Goal: Obtain resource: Obtain resource

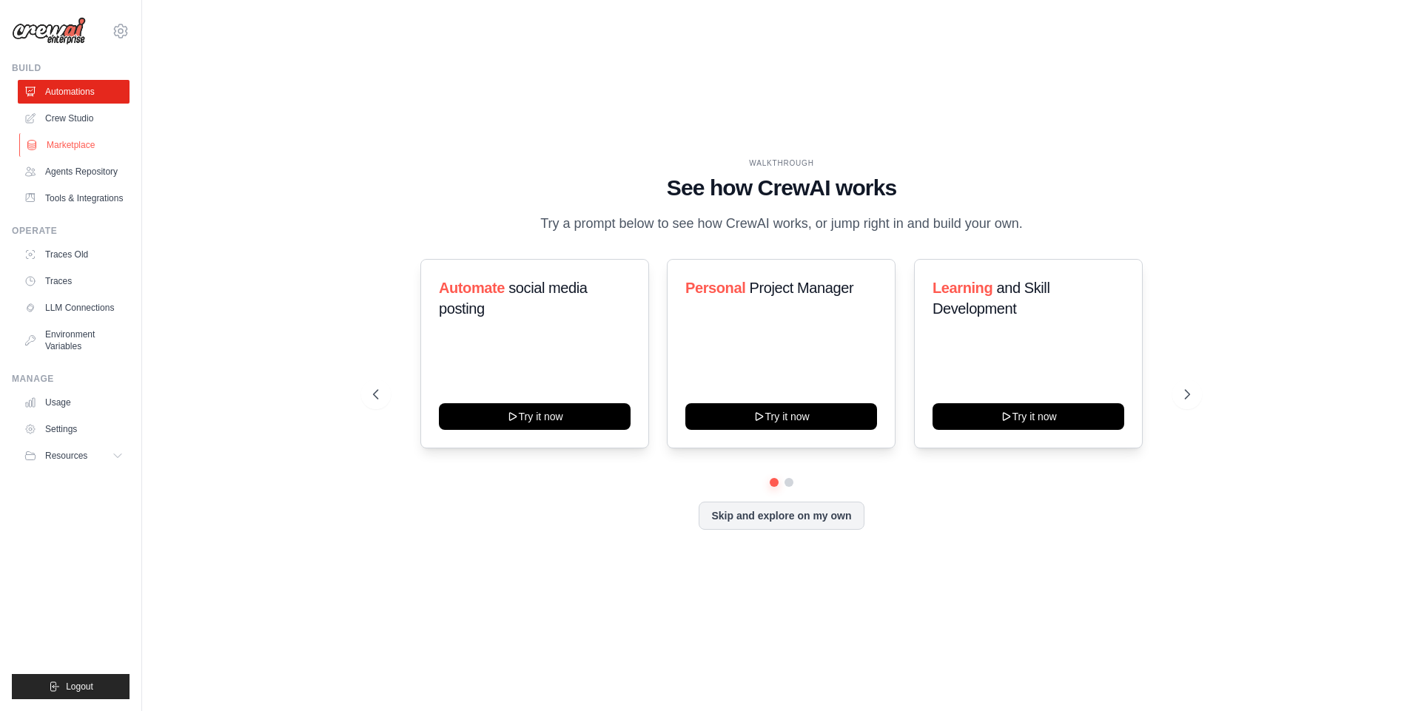
click at [77, 145] on link "Marketplace" at bounding box center [75, 145] width 112 height 24
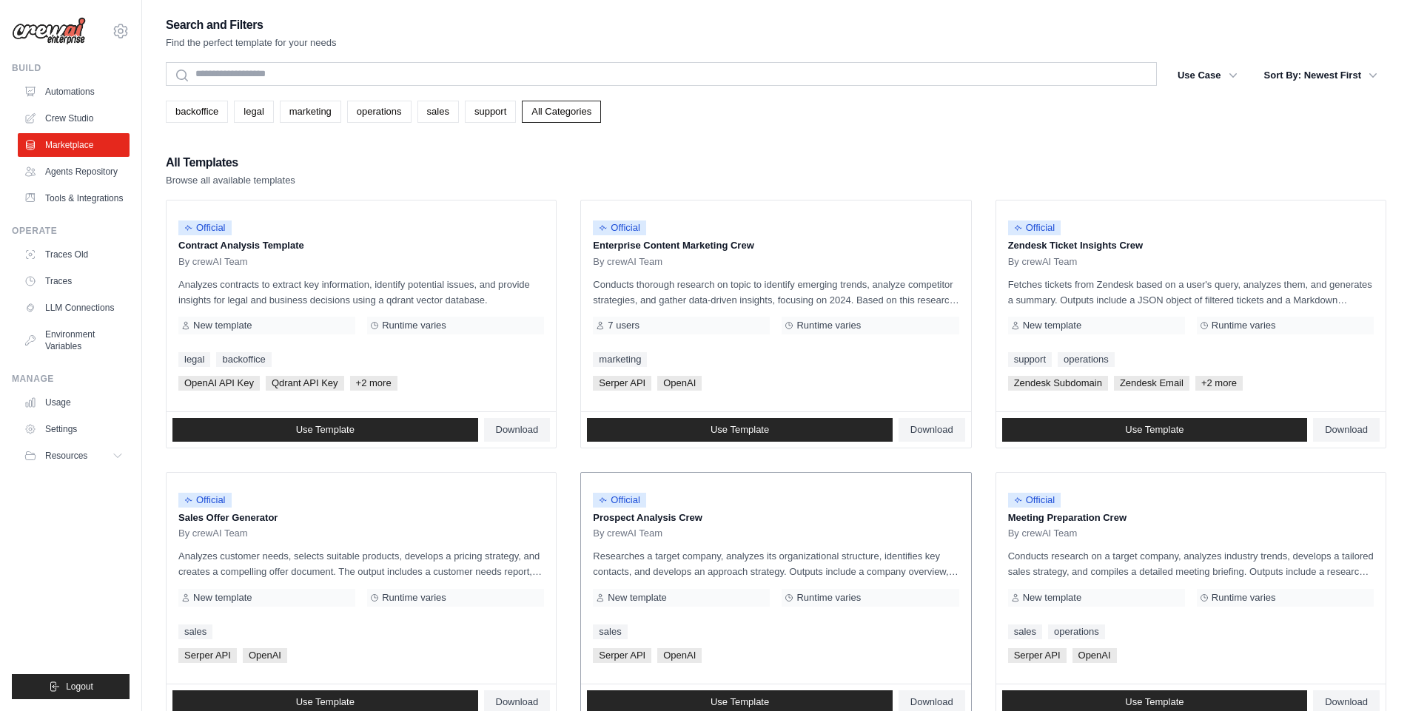
drag, startPoint x: 892, startPoint y: 485, endPoint x: 913, endPoint y: 471, distance: 25.3
click at [913, 472] on li "Official Prospect Analysis Crew By crewAI Team Researches a target company, ana…" at bounding box center [775, 596] width 391 height 249
click at [618, 281] on p "Conducts thorough research on topic to identify emerging trends, analyze compet…" at bounding box center [776, 292] width 366 height 31
click at [652, 377] on div "[PERSON_NAME] API OpenAI" at bounding box center [776, 383] width 366 height 15
click at [672, 431] on link "Use Template" at bounding box center [740, 430] width 306 height 24
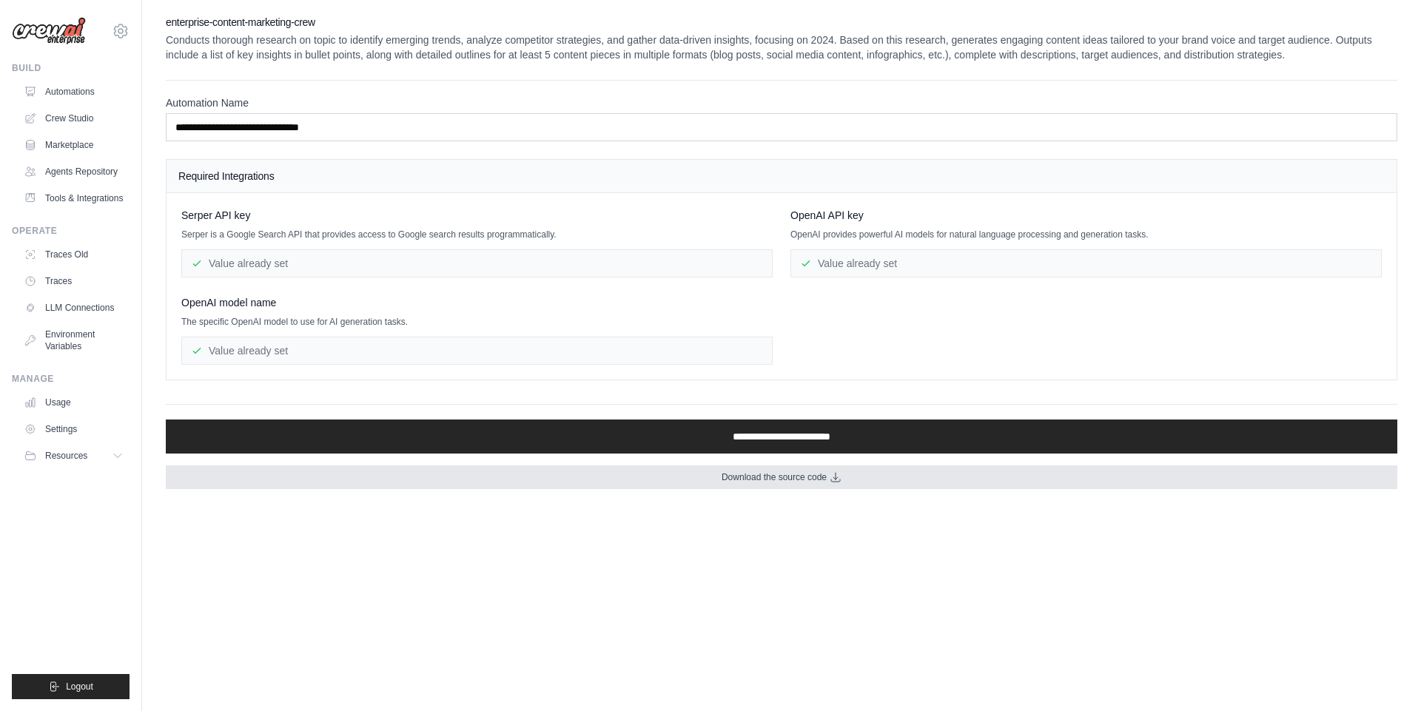
click at [804, 486] on link "Download the source code" at bounding box center [781, 477] width 1231 height 24
